Goal: Navigation & Orientation: Find specific page/section

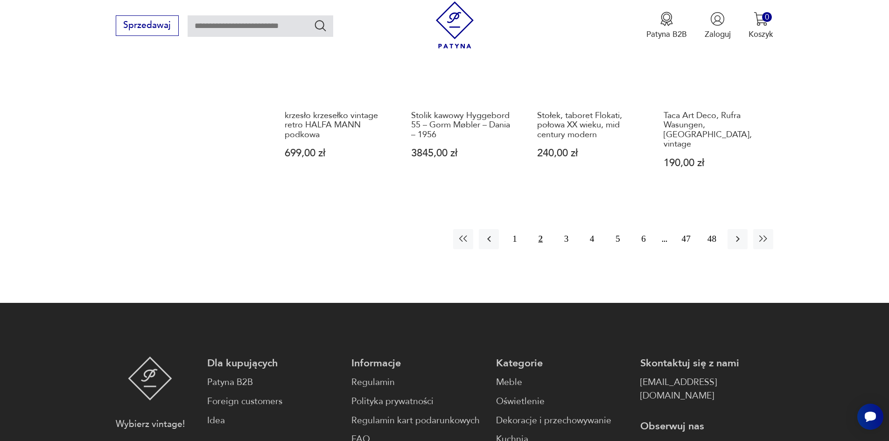
scroll to position [942, 0]
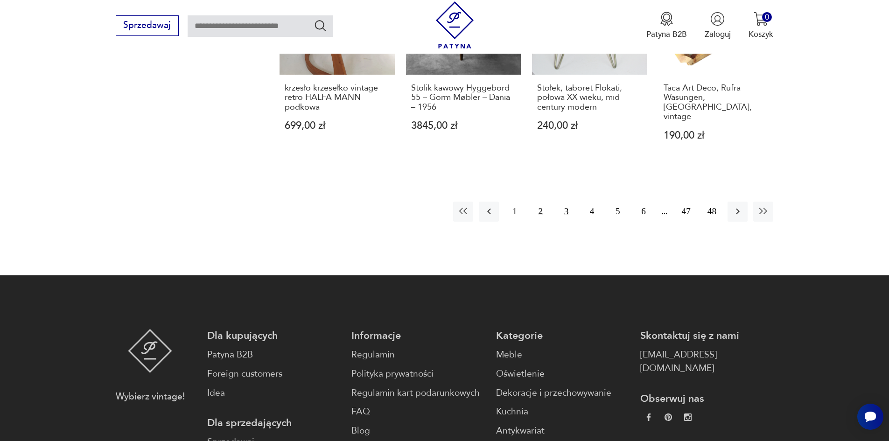
click at [570, 202] on button "3" at bounding box center [566, 212] width 20 height 20
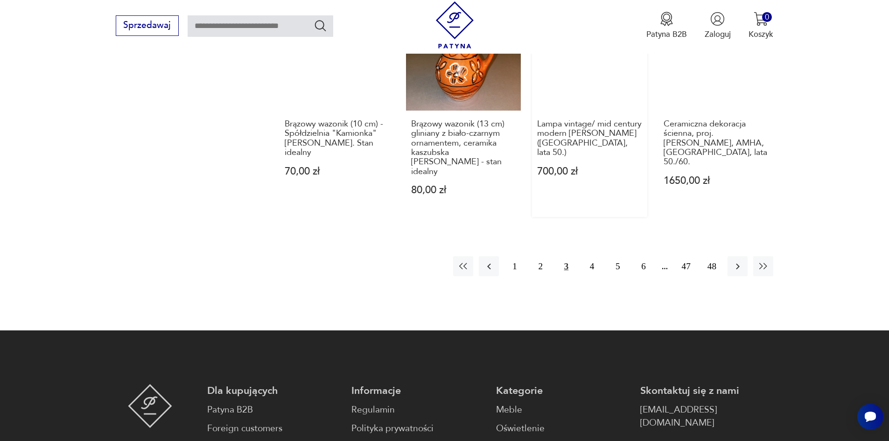
scroll to position [942, 0]
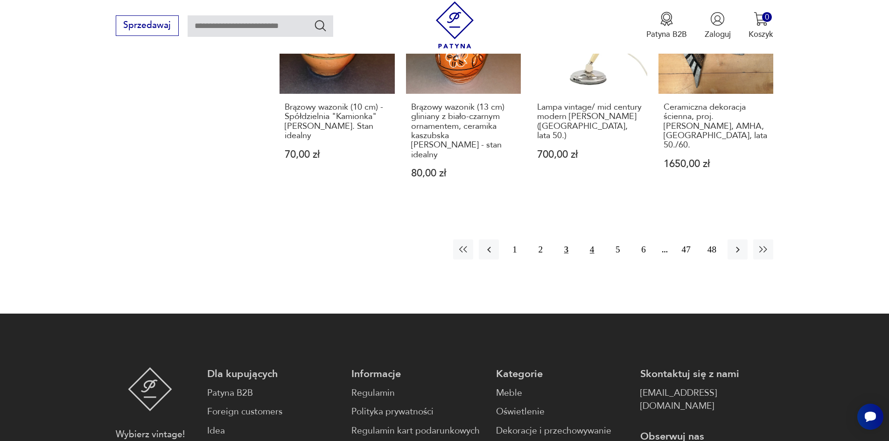
click at [592, 239] on button "4" at bounding box center [592, 249] width 20 height 20
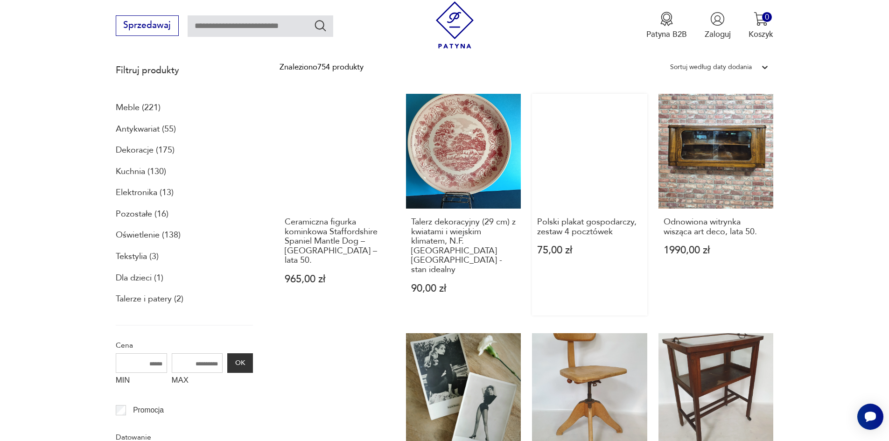
scroll to position [195, 0]
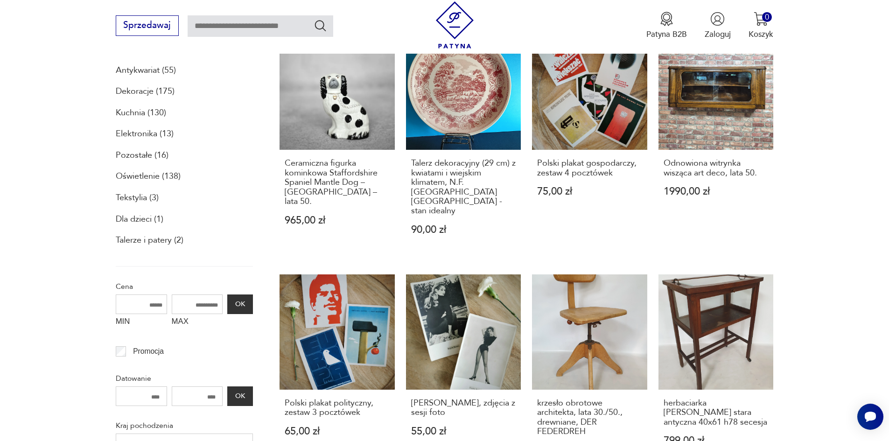
click at [130, 113] on p "Kuchnia (130)" at bounding box center [141, 113] width 50 height 16
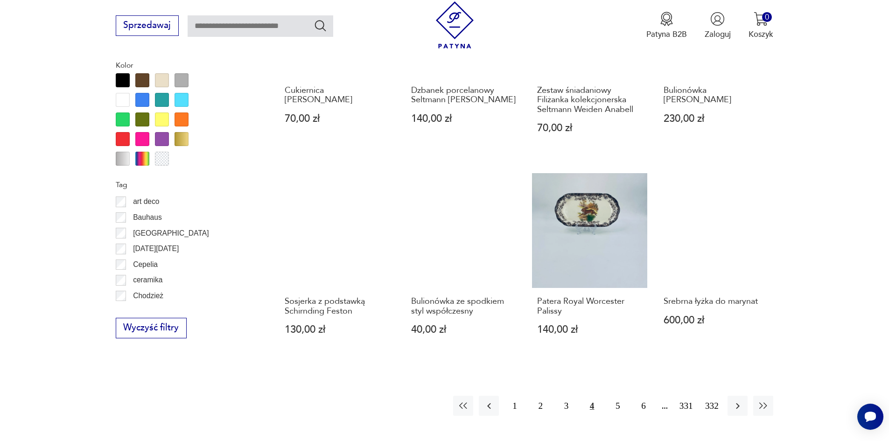
scroll to position [933, 0]
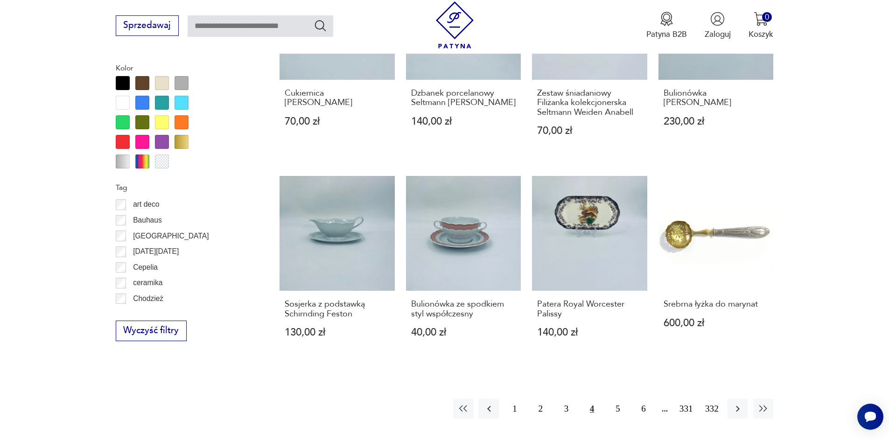
scroll to position [195, 0]
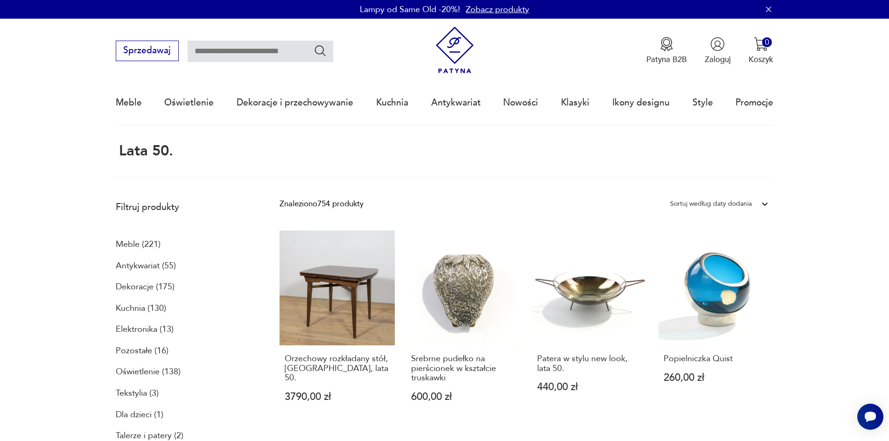
scroll to position [56, 0]
